Goal: Task Accomplishment & Management: Complete application form

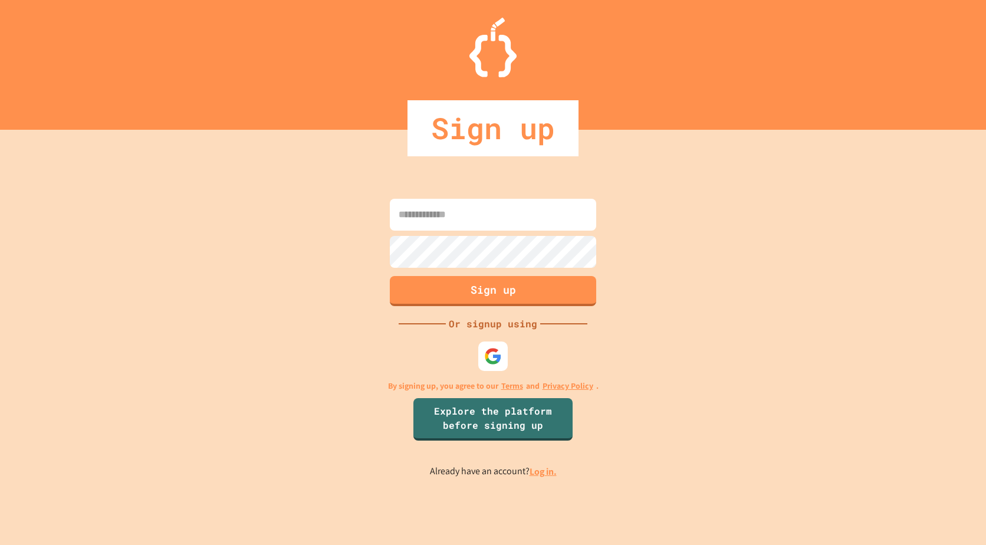
click at [480, 219] on input at bounding box center [493, 215] width 206 height 32
type input "**********"
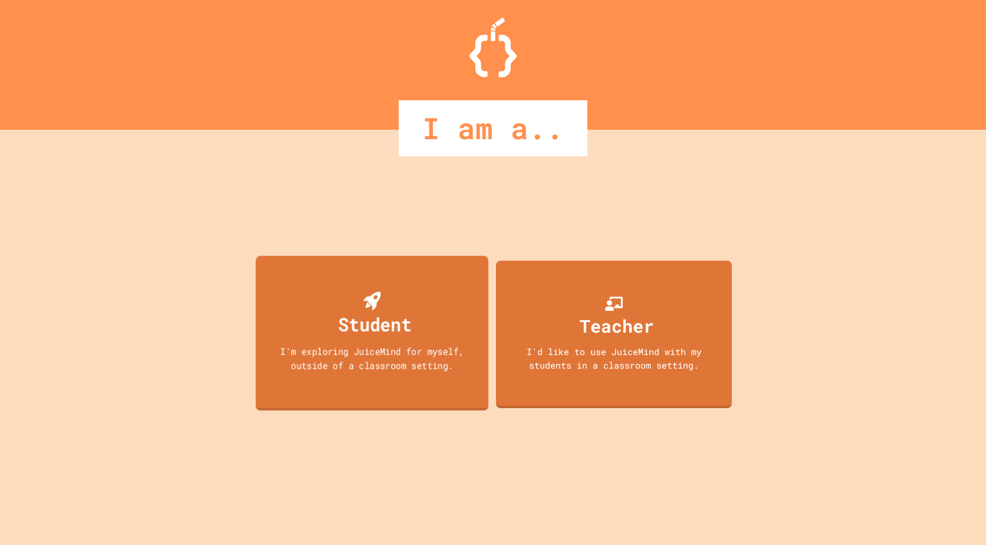
click at [390, 329] on div "Student" at bounding box center [375, 324] width 73 height 28
